Goal: Task Accomplishment & Management: Complete application form

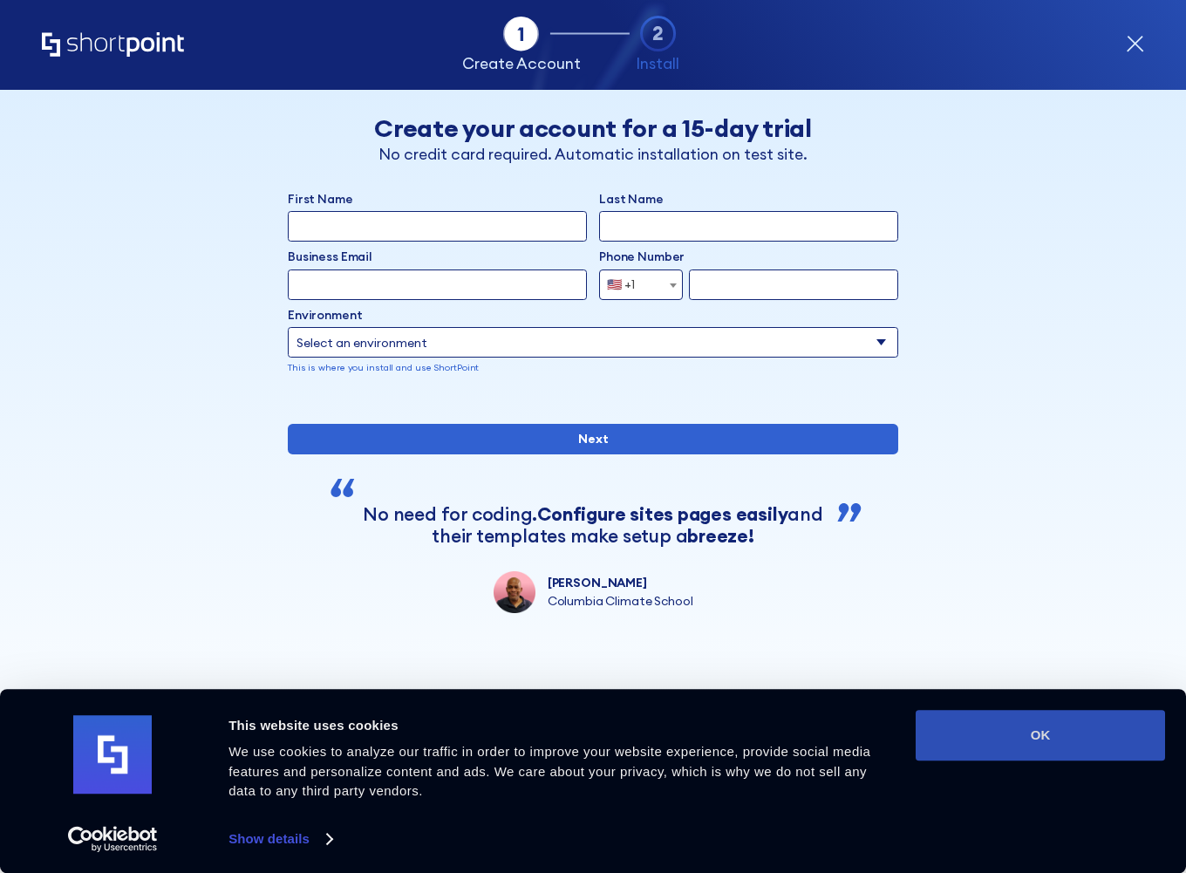
click at [1049, 739] on button "OK" at bounding box center [1040, 735] width 249 height 51
